Goal: Task Accomplishment & Management: Manage account settings

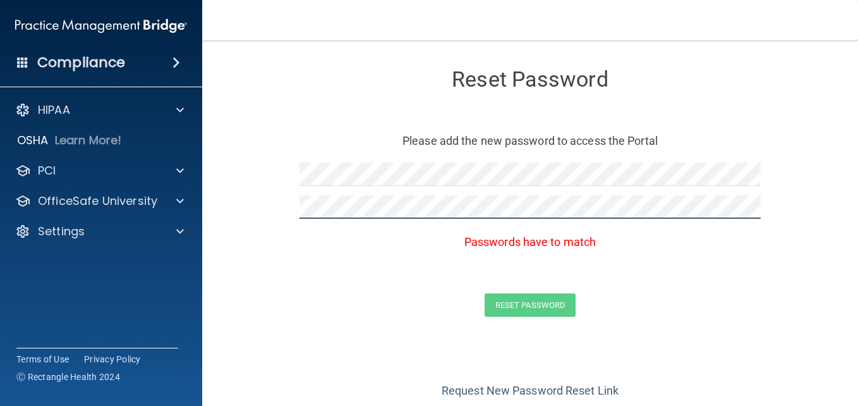
click at [208, 208] on main "Reset Password Please add the new password to access the Portal Passwords have …" at bounding box center [530, 222] width 656 height 365
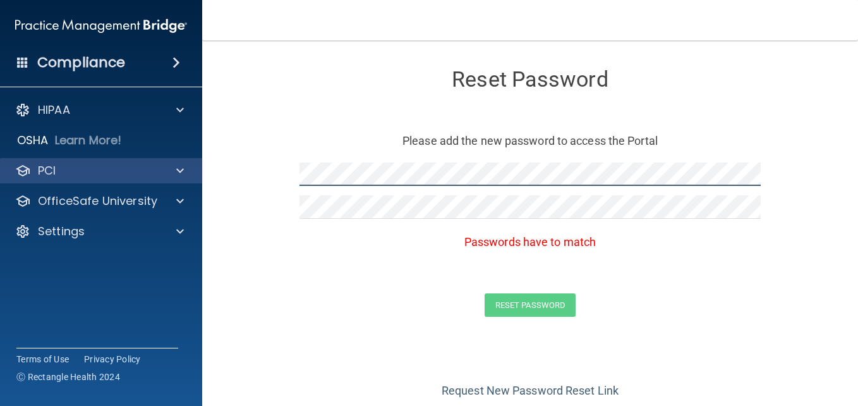
click at [180, 181] on div "Compliance HIPAA Documents and Policies Report an Incident Business Associates …" at bounding box center [429, 203] width 858 height 406
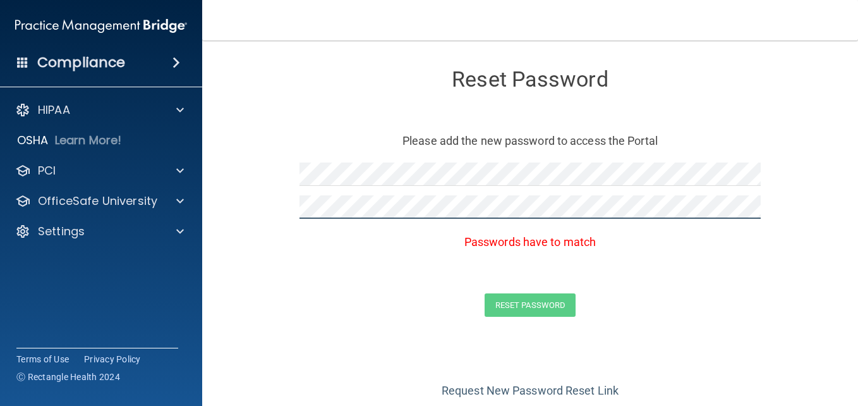
click at [164, 215] on div "Compliance HIPAA Documents and Policies Report an Incident Business Associates …" at bounding box center [429, 203] width 858 height 406
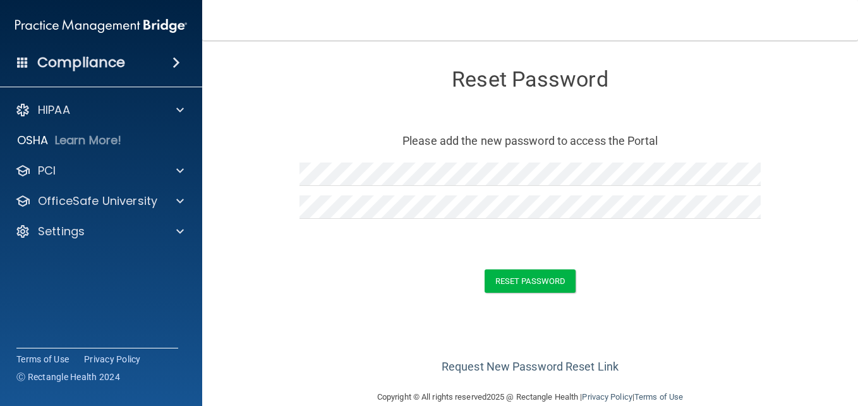
click at [490, 334] on div "Request New Password Reset Link" at bounding box center [529, 344] width 605 height 63
click at [543, 276] on button "Reset Password" at bounding box center [530, 280] width 91 height 23
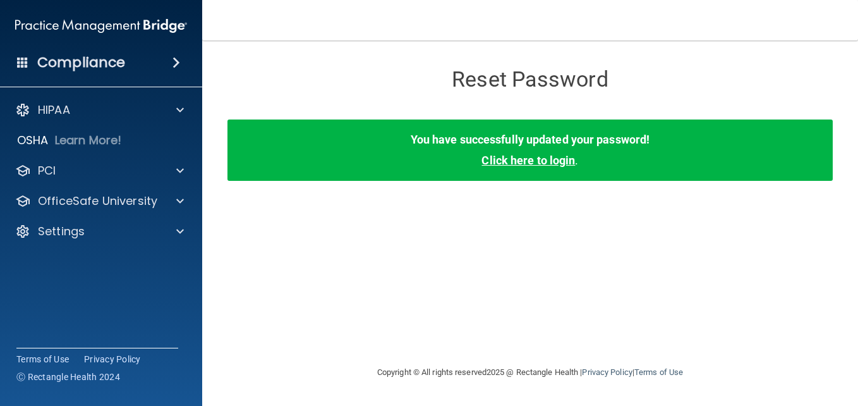
click at [540, 158] on link "Click here to login" at bounding box center [527, 160] width 93 height 13
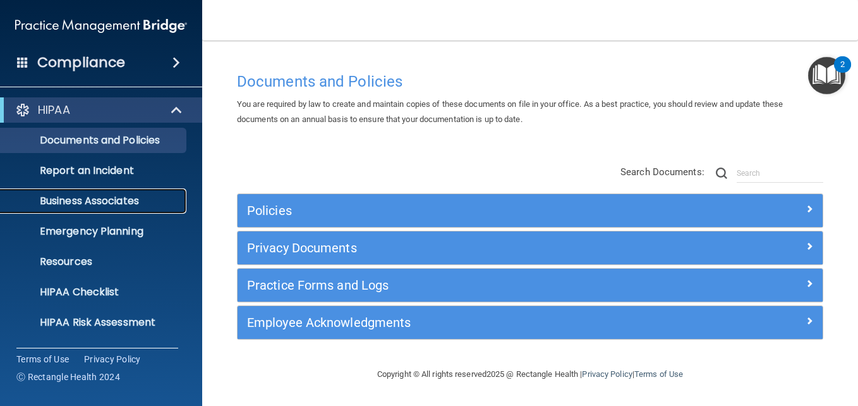
click at [80, 202] on p "Business Associates" at bounding box center [94, 201] width 172 height 13
